Goal: Contribute content

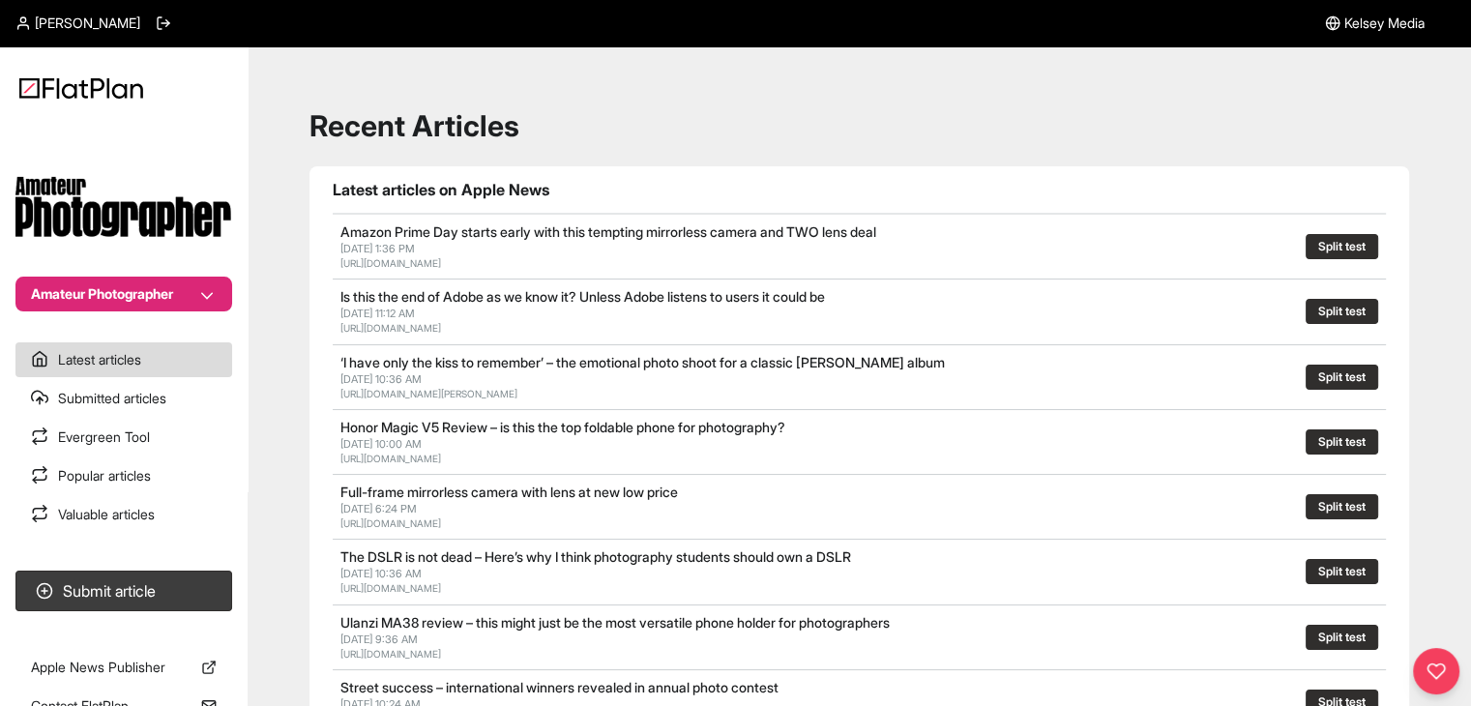
click at [112, 275] on section "Amateur Photographer" at bounding box center [124, 217] width 248 height 190
click at [119, 280] on button "Amateur Photographer" at bounding box center [123, 294] width 217 height 35
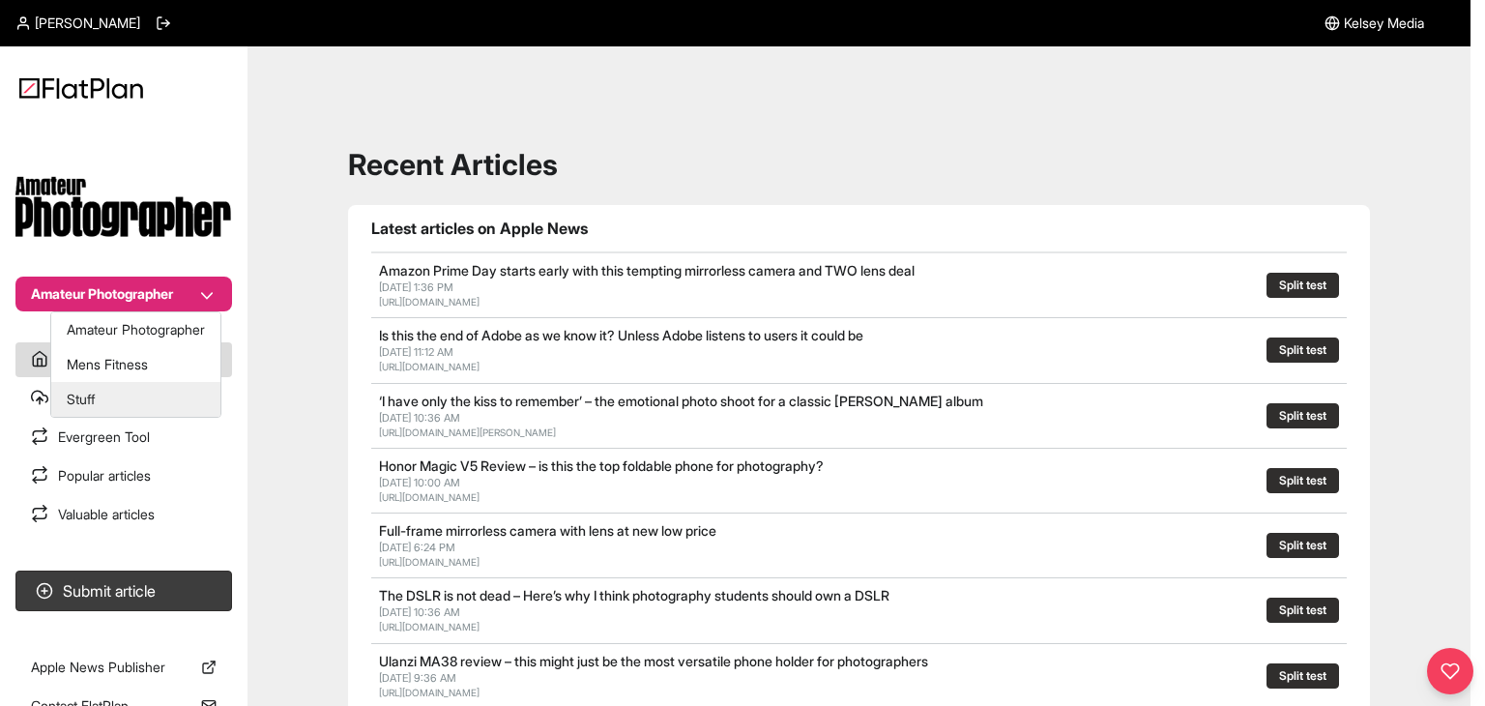
click at [136, 391] on button "Stuff" at bounding box center [135, 399] width 169 height 35
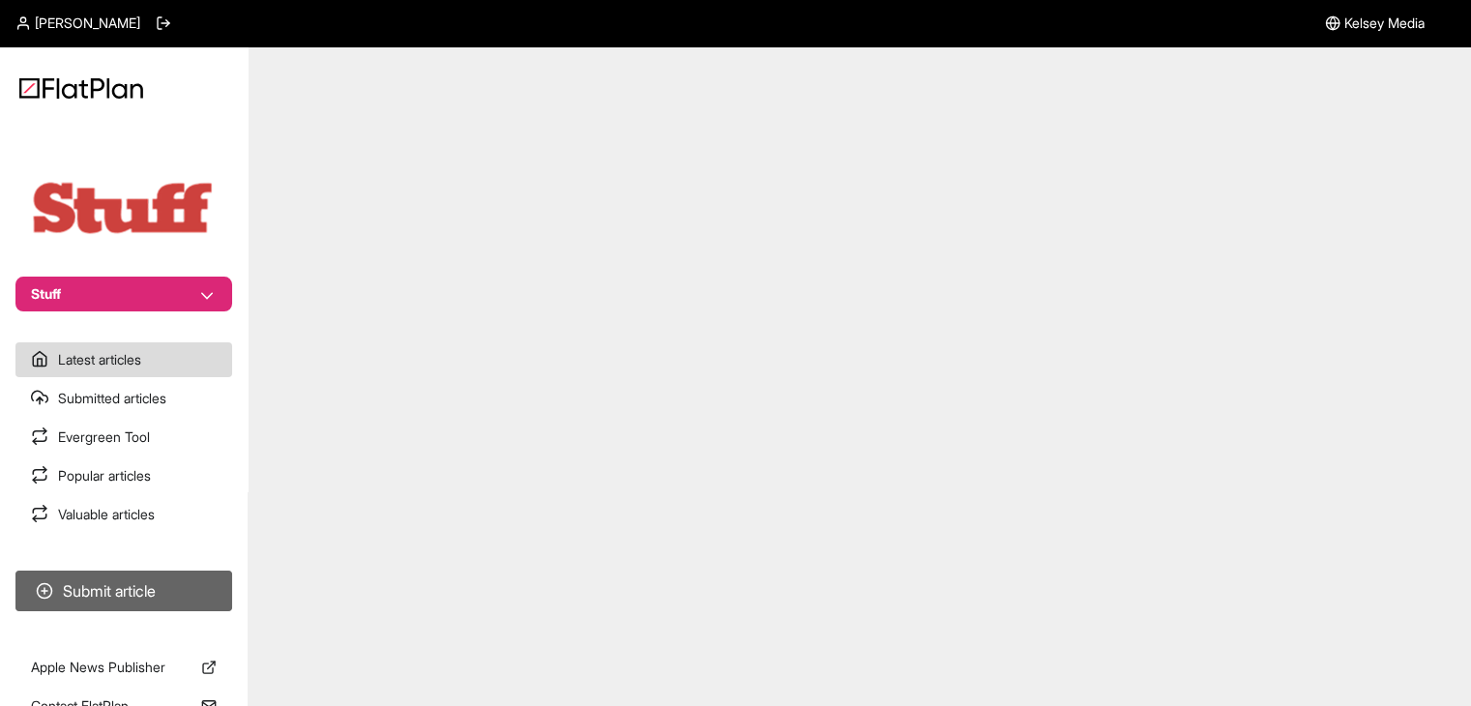
click at [151, 581] on button "Submit article" at bounding box center [123, 591] width 217 height 41
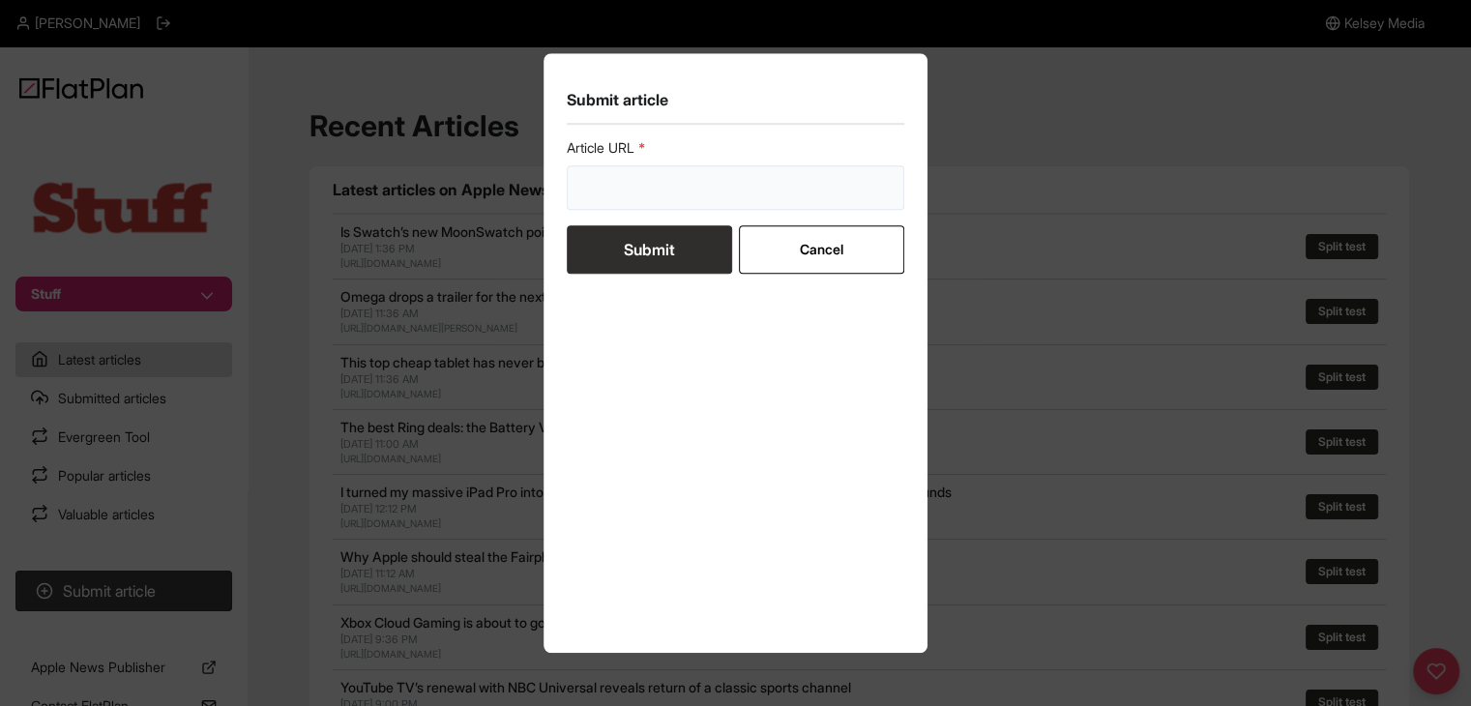
click at [676, 193] on input "url" at bounding box center [736, 187] width 338 height 44
paste input "https://www.stuff.tv/features/ranked-every-iphone-in-order-greatness/"
click at [669, 247] on form "Article URL https://www.stuff.tv/features/ranked-every-iphone-in-order-greatnes…" at bounding box center [736, 205] width 338 height 135
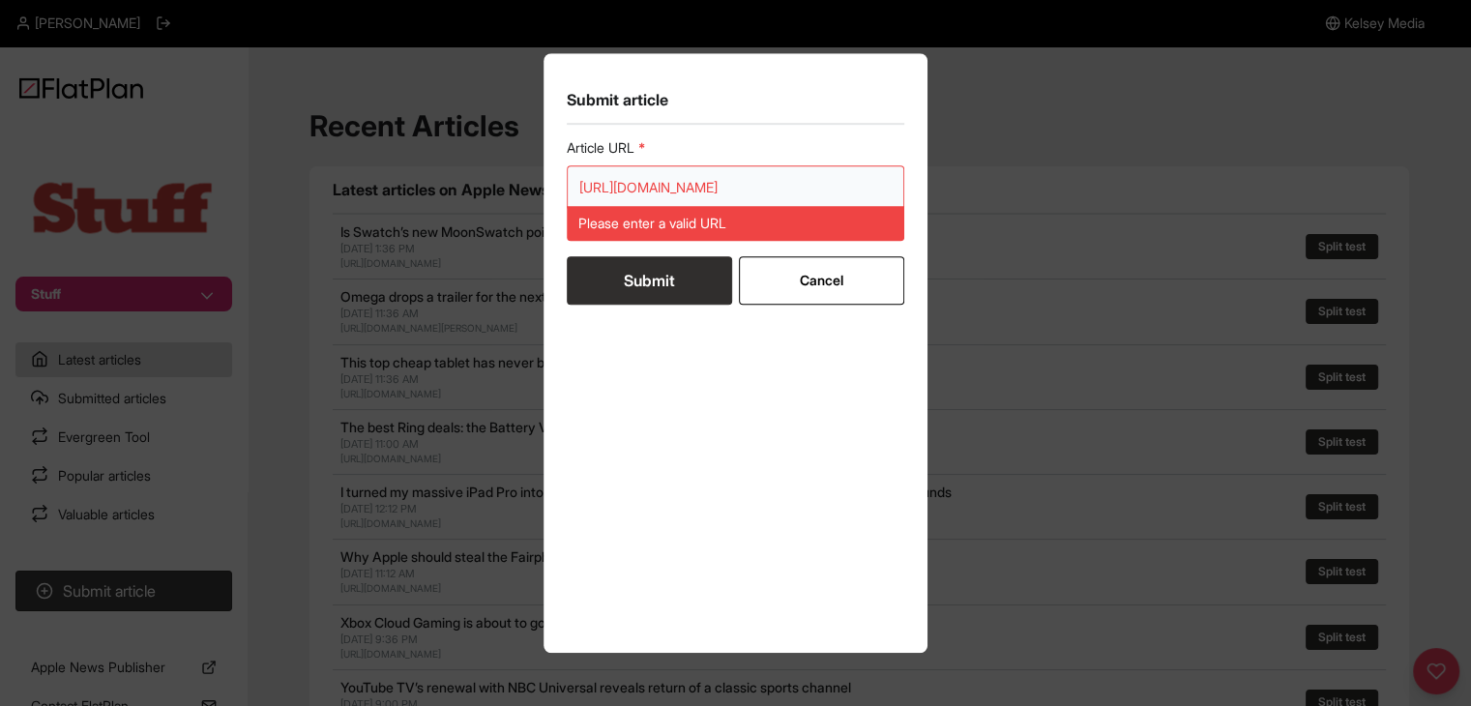
click at [622, 181] on input "https://www.stuff.tv/features/ranked-every-iphone-in-order-greatness/" at bounding box center [736, 187] width 338 height 44
click at [621, 181] on input "https://www.stuff.tv/features/ranked-every-iphone-in-order-greatness/" at bounding box center [736, 187] width 338 height 44
paste input "url"
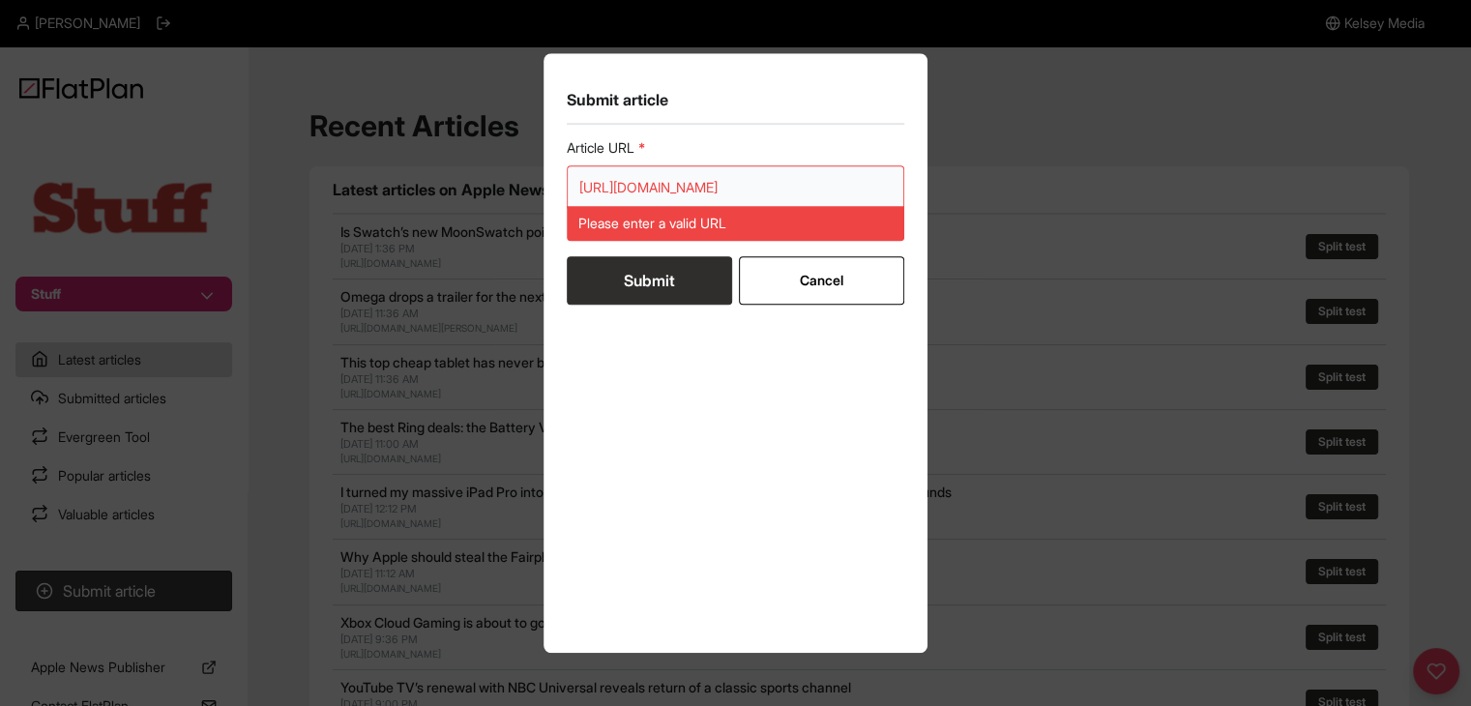
scroll to position [0, 142]
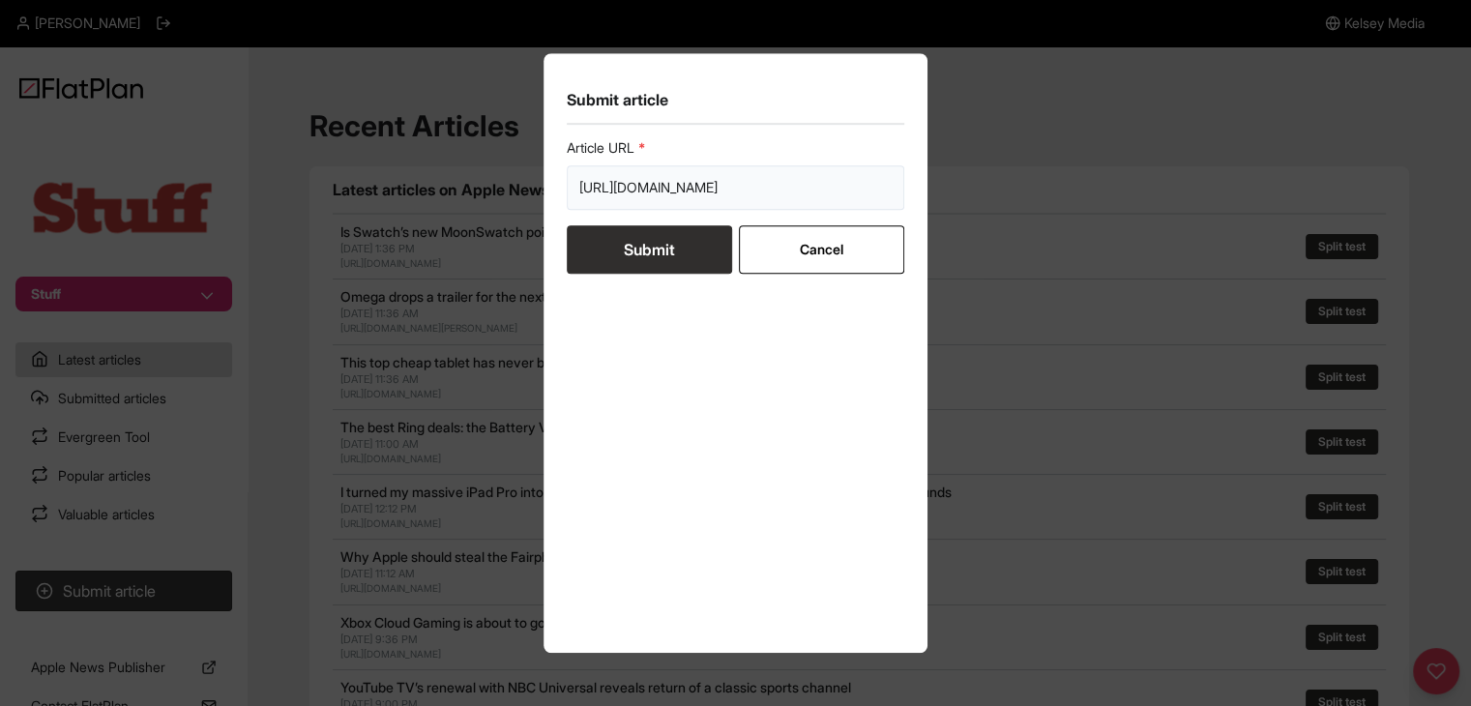
type input "https://www.stuff.tv/features/ranked-every-iphone-in-order-greatness/"
click at [642, 257] on button "Submit" at bounding box center [649, 249] width 165 height 48
